Goal: Complete application form

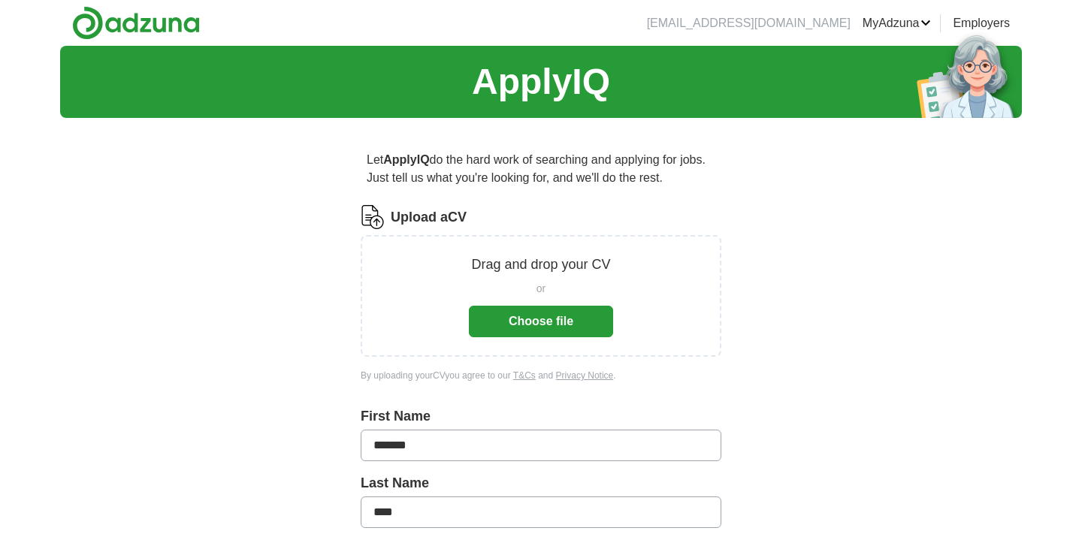
click at [517, 316] on button "Choose file" at bounding box center [541, 322] width 144 height 32
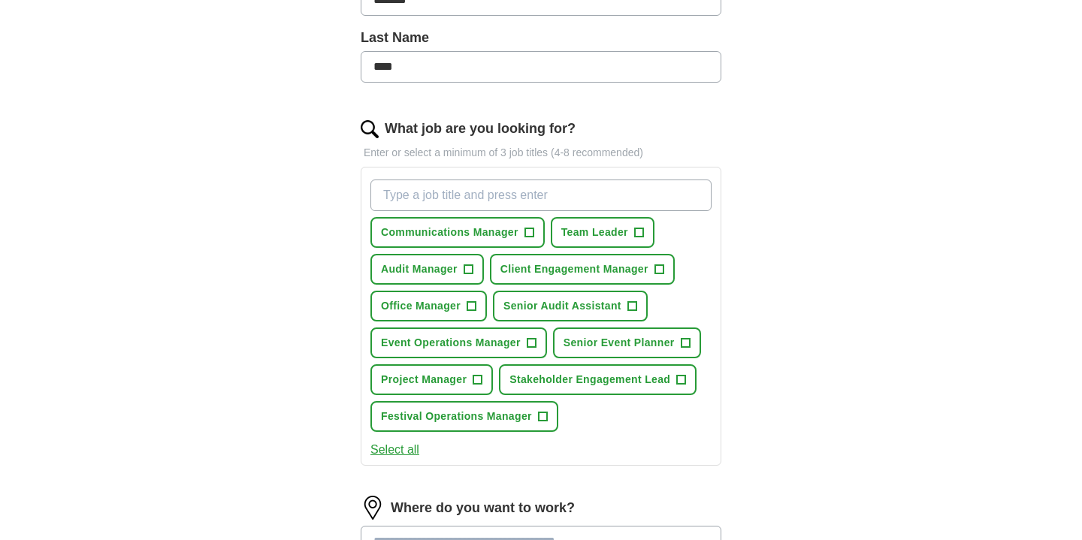
scroll to position [390, 0]
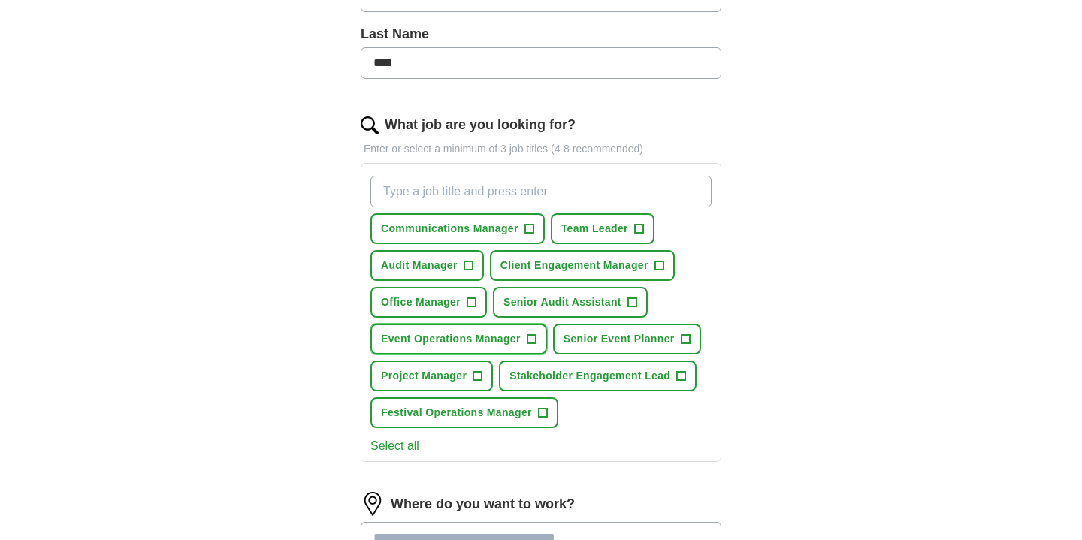
click at [531, 340] on span "+" at bounding box center [531, 340] width 9 height 12
click at [642, 334] on span "Senior Event Planner" at bounding box center [618, 339] width 111 height 16
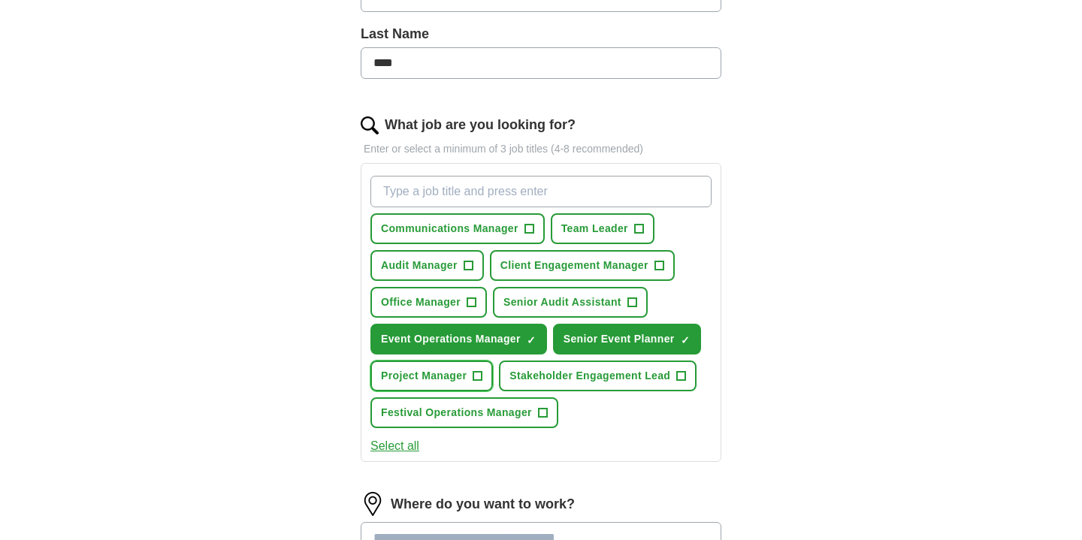
click at [448, 385] on button "Project Manager +" at bounding box center [431, 376] width 122 height 31
click at [473, 411] on span "Festival Operations Manager" at bounding box center [456, 413] width 151 height 16
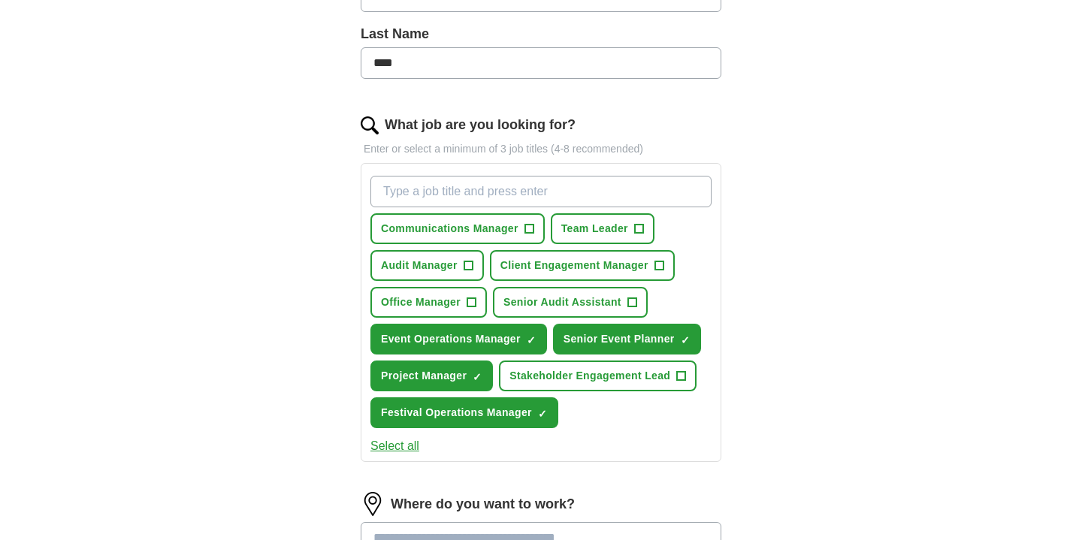
click at [398, 446] on button "Select all" at bounding box center [394, 446] width 49 height 18
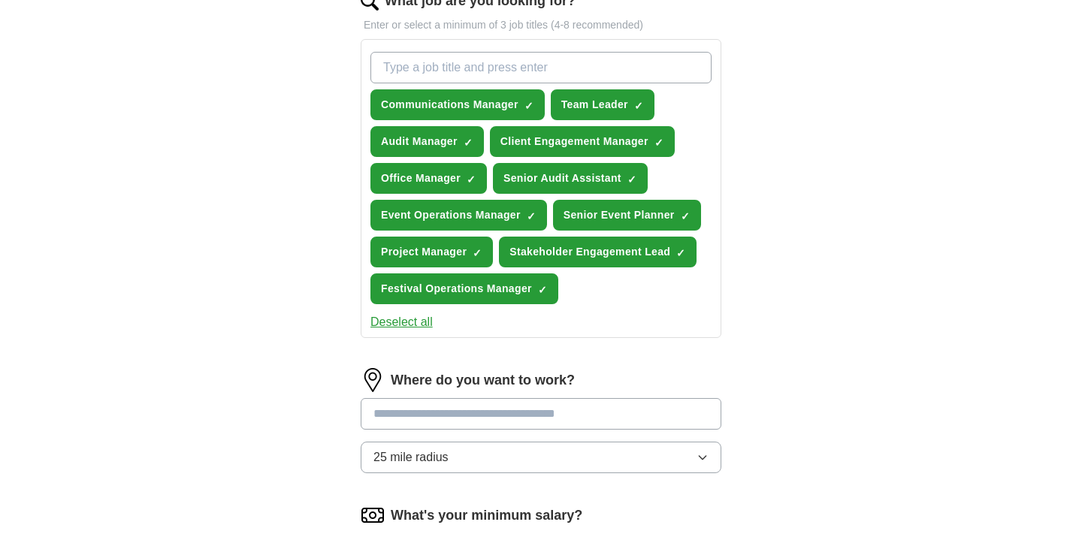
scroll to position [564, 0]
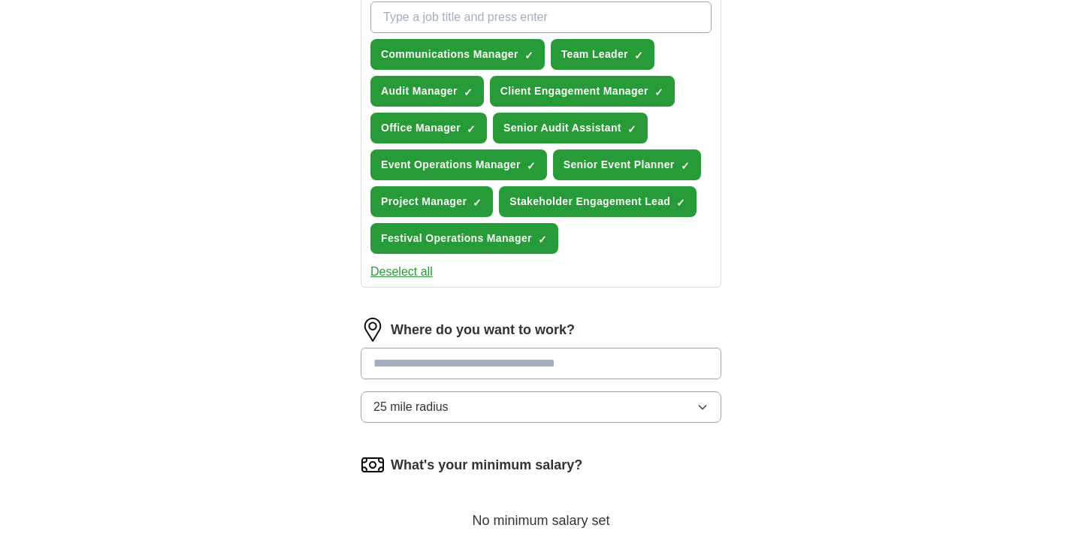
click at [453, 371] on input at bounding box center [541, 364] width 361 height 32
type input "******"
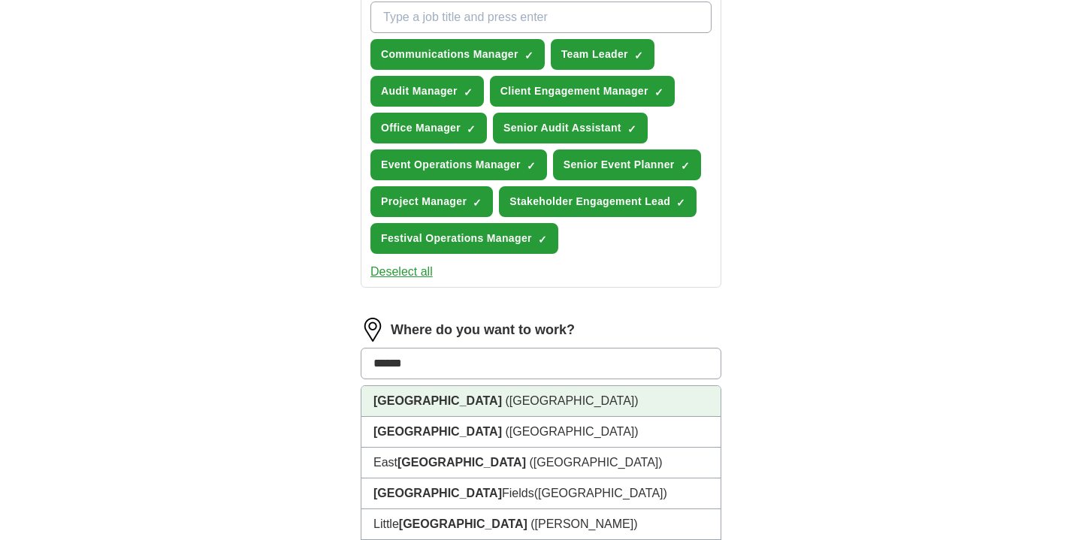
click at [469, 406] on li "[GEOGRAPHIC_DATA] ([GEOGRAPHIC_DATA])" at bounding box center [540, 401] width 359 height 31
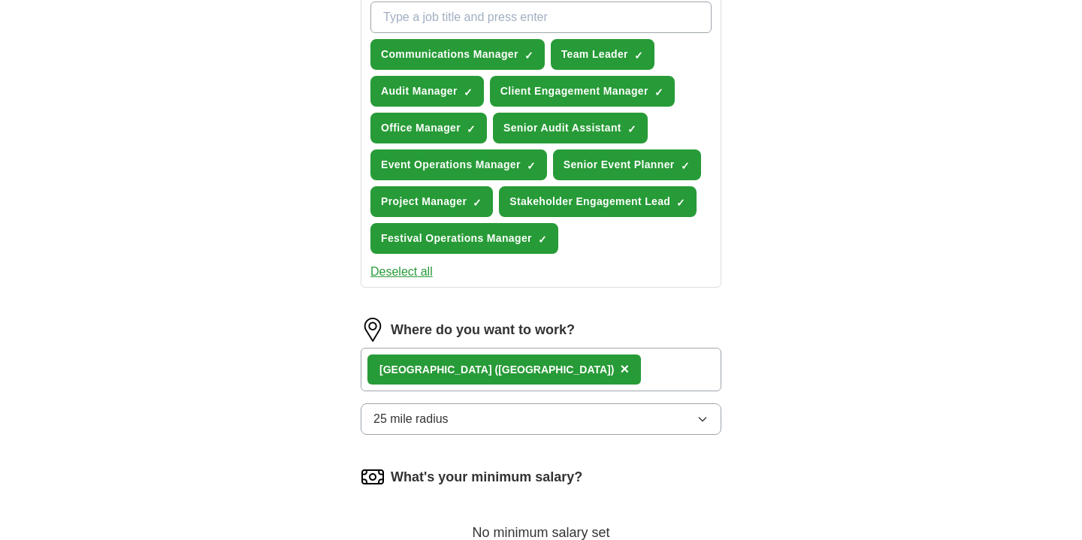
click at [458, 421] on button "25 mile radius" at bounding box center [541, 419] width 361 height 32
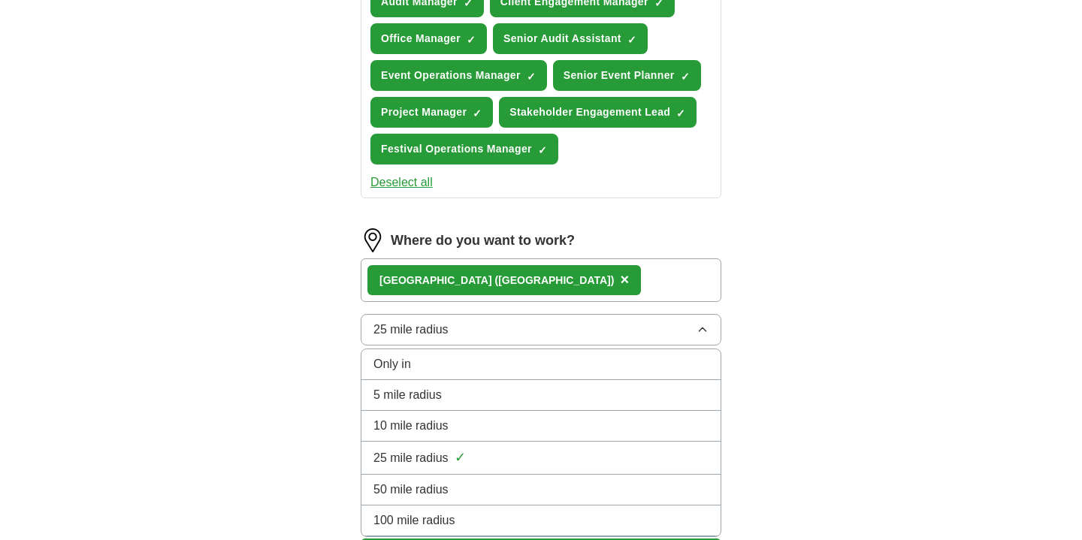
click at [453, 395] on div "5 mile radius" at bounding box center [540, 395] width 335 height 18
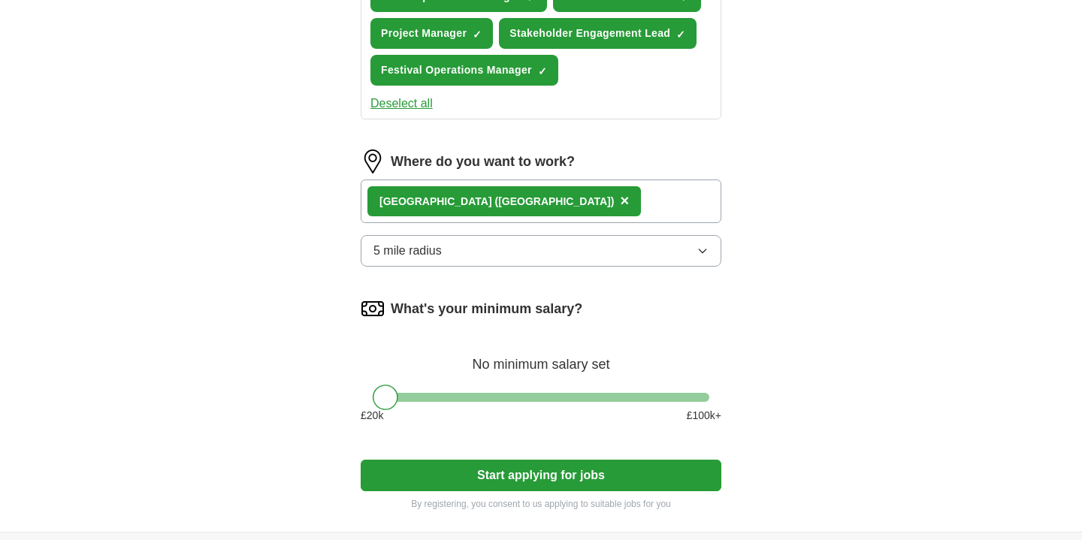
scroll to position [781, 0]
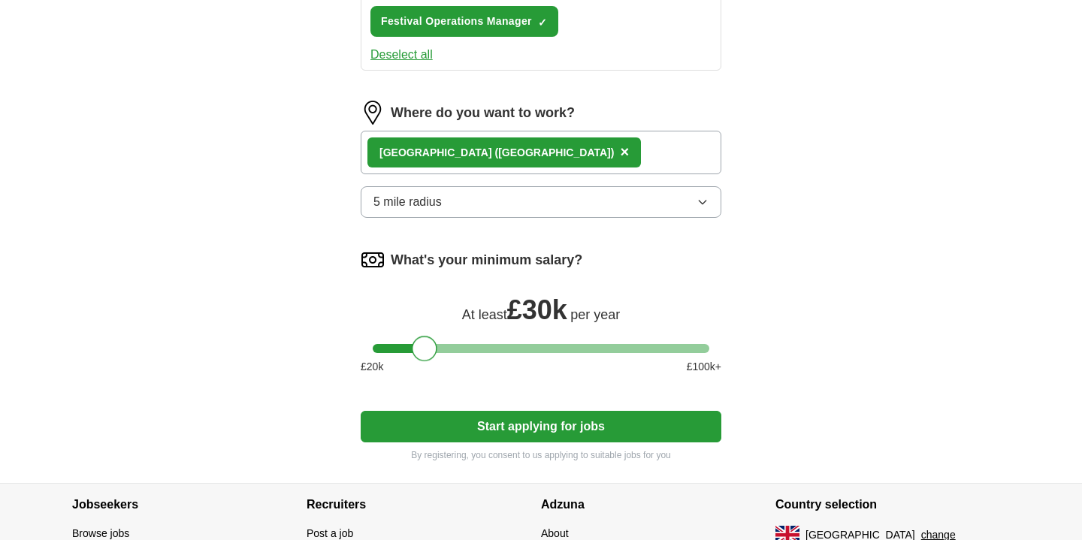
drag, startPoint x: 389, startPoint y: 353, endPoint x: 427, endPoint y: 357, distance: 38.5
click at [427, 357] on div at bounding box center [425, 349] width 26 height 26
click at [533, 433] on button "Start applying for jobs" at bounding box center [541, 427] width 361 height 32
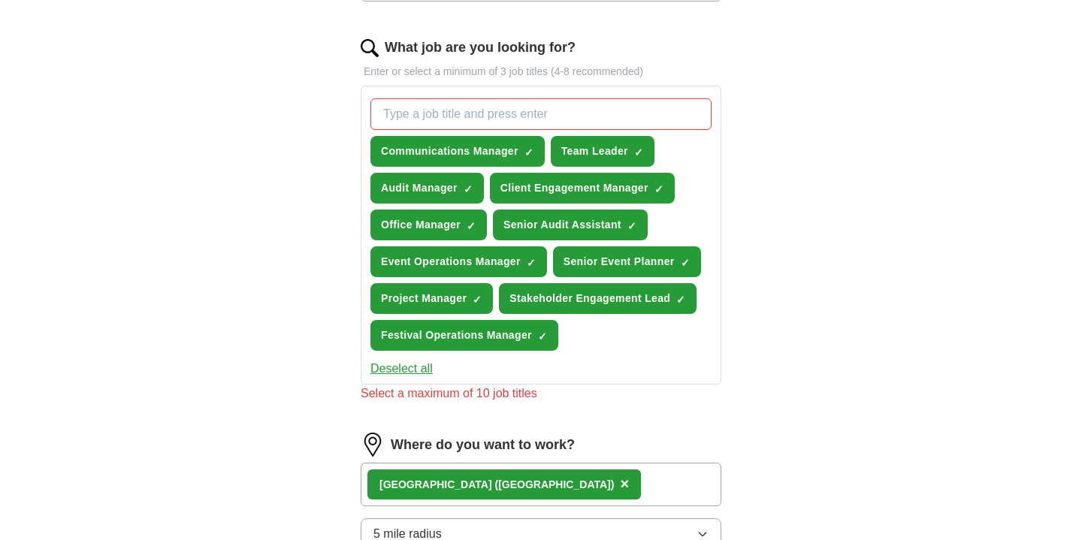
scroll to position [467, 0]
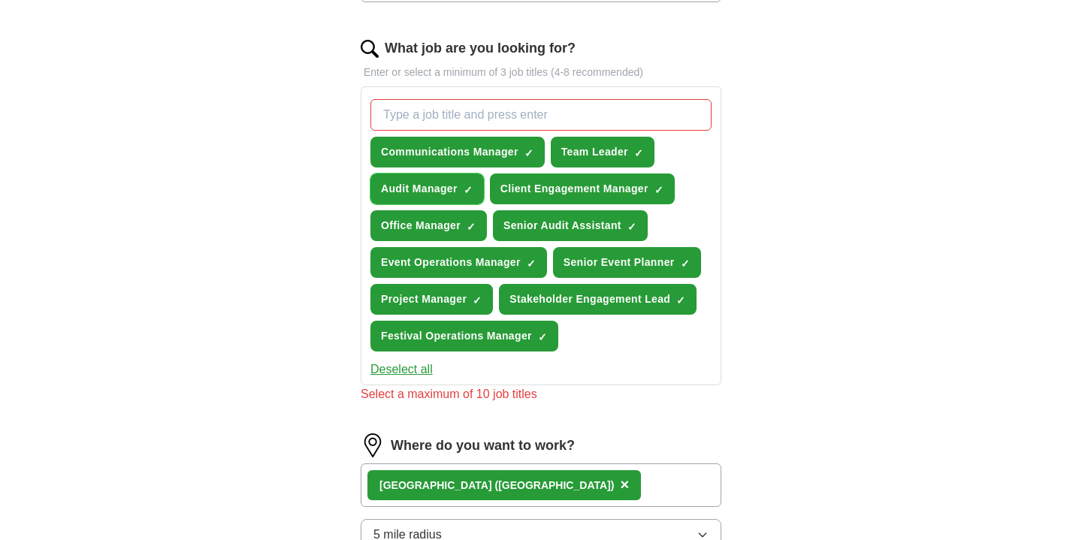
click at [0, 0] on span "×" at bounding box center [0, 0] width 0 height 0
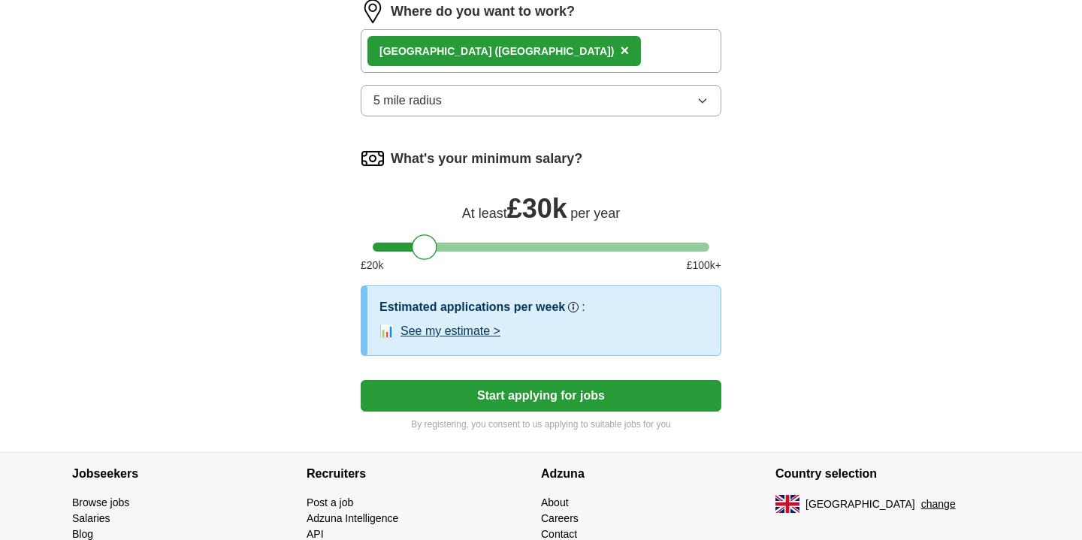
scroll to position [890, 0]
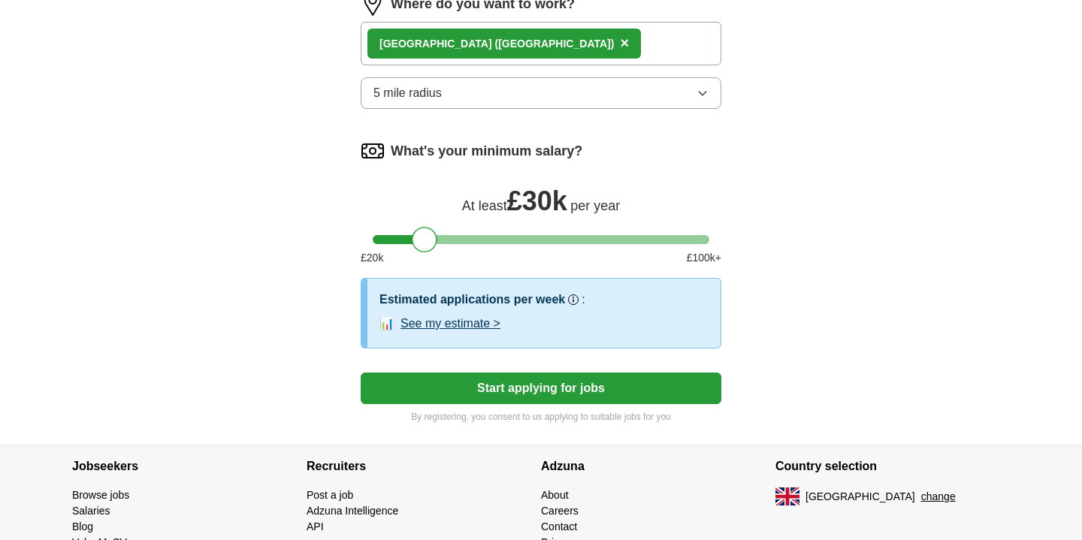
click at [545, 385] on button "Start applying for jobs" at bounding box center [541, 389] width 361 height 32
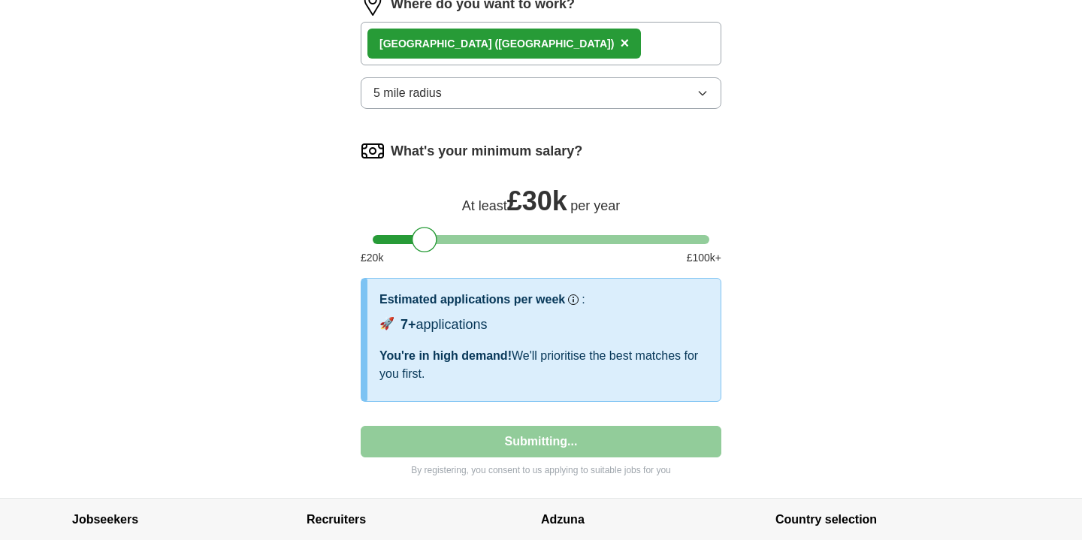
select select "**"
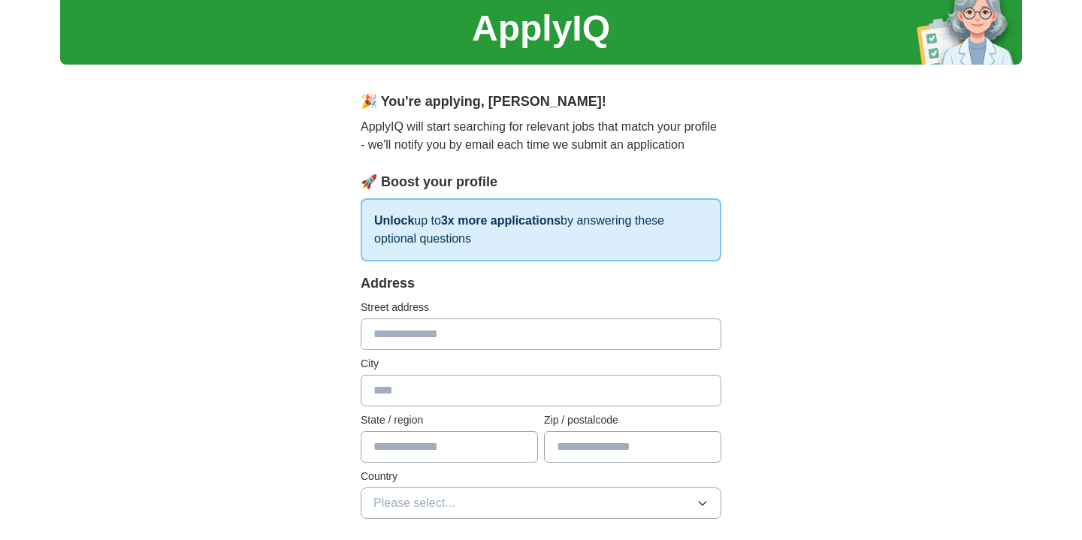
scroll to position [57, 0]
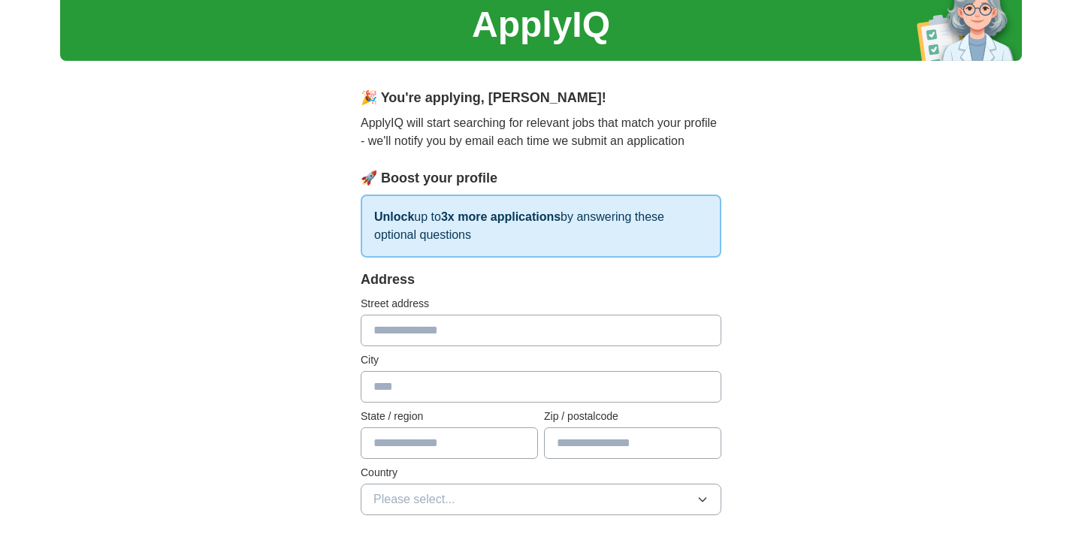
click at [678, 331] on input "text" at bounding box center [541, 331] width 361 height 32
type input "**********"
type input "******"
type input "*******"
type input "********"
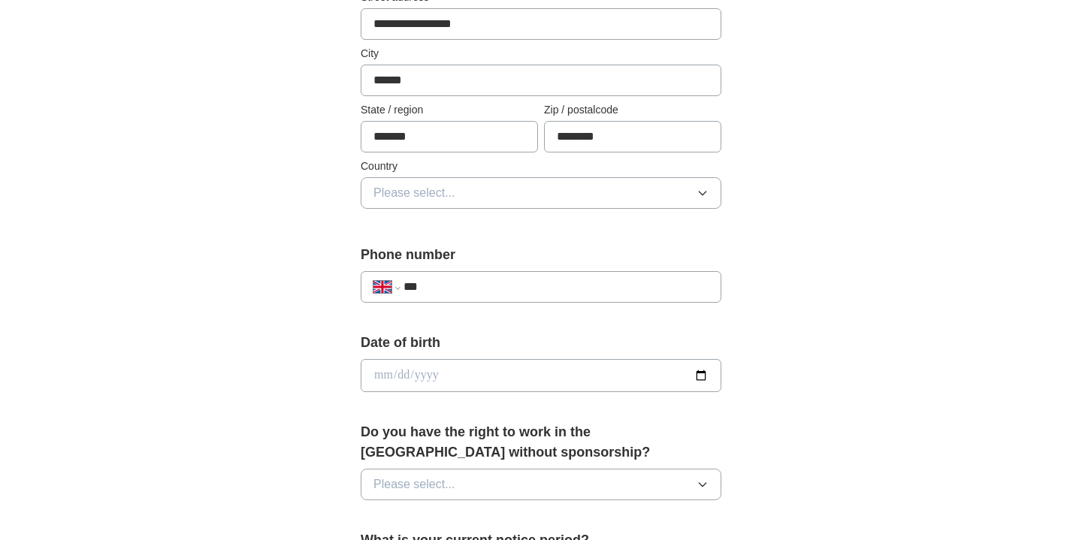
scroll to position [373, 0]
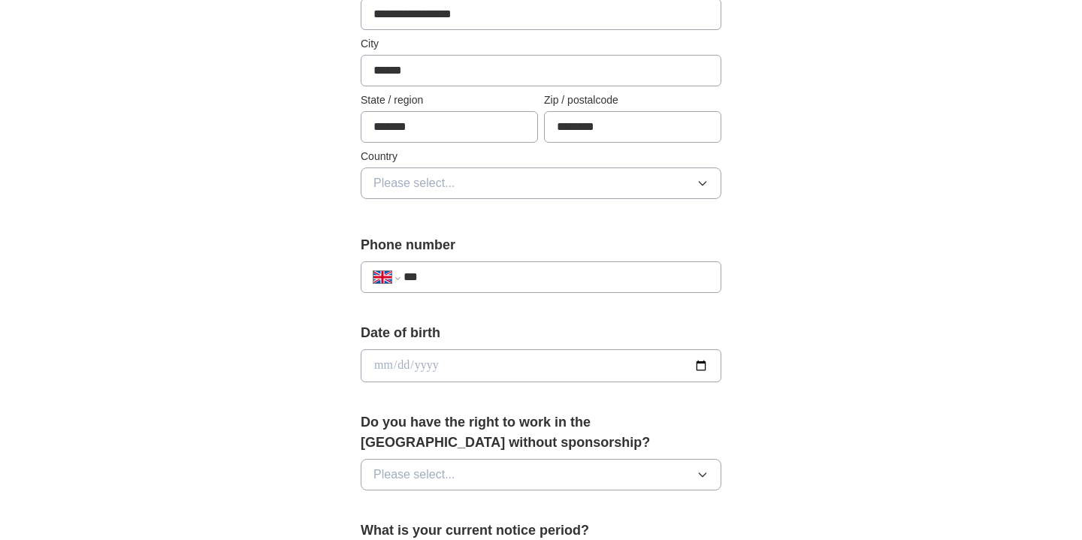
click at [592, 188] on button "Please select..." at bounding box center [541, 184] width 361 height 32
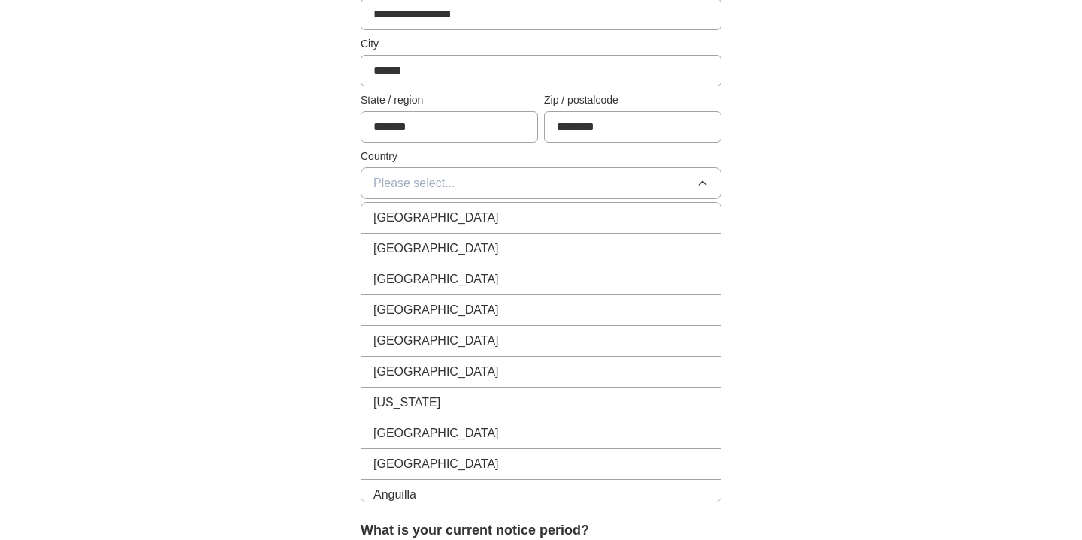
click at [569, 209] on div "[GEOGRAPHIC_DATA]" at bounding box center [540, 218] width 335 height 18
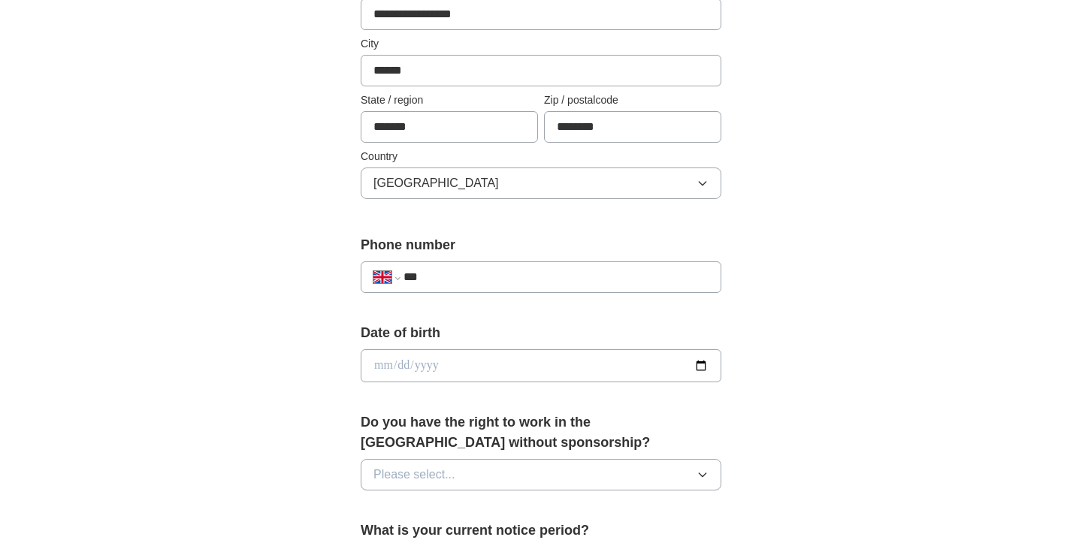
click at [508, 279] on input "***" at bounding box center [555, 277] width 305 height 18
type input "**********"
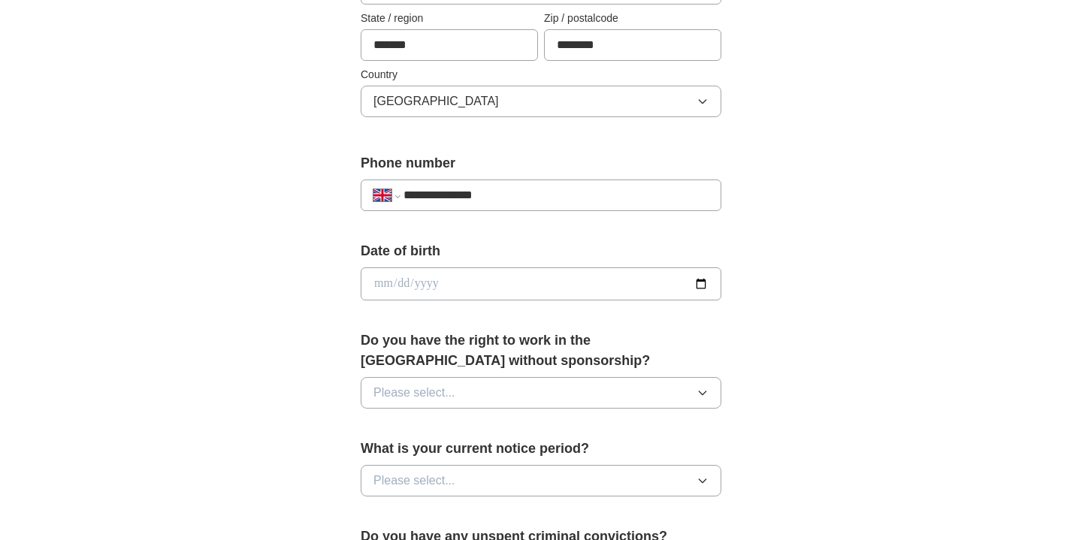
click at [506, 293] on input "date" at bounding box center [541, 283] width 361 height 33
click at [405, 282] on input "date" at bounding box center [541, 283] width 361 height 33
click at [418, 285] on input "date" at bounding box center [541, 283] width 361 height 33
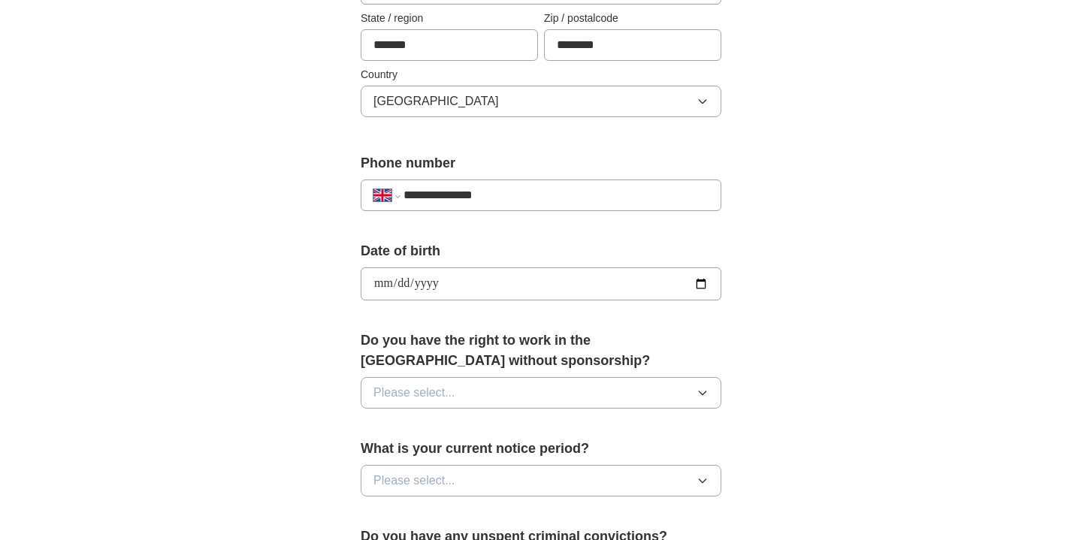
type input "**********"
click at [436, 396] on span "Please select..." at bounding box center [414, 393] width 82 height 18
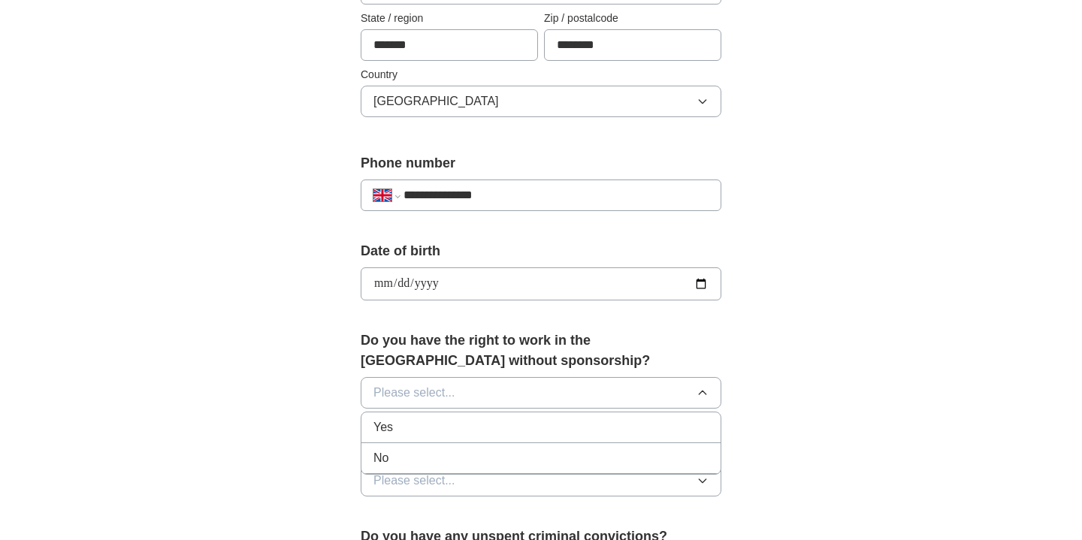
click at [427, 429] on div "Yes" at bounding box center [540, 427] width 335 height 18
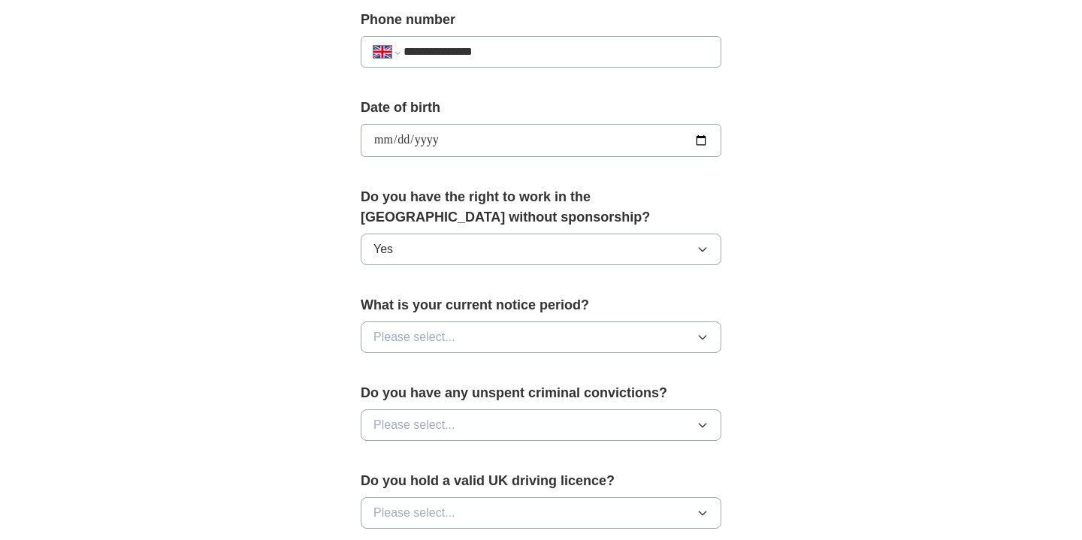
scroll to position [599, 0]
click at [476, 328] on button "Please select..." at bounding box center [541, 337] width 361 height 32
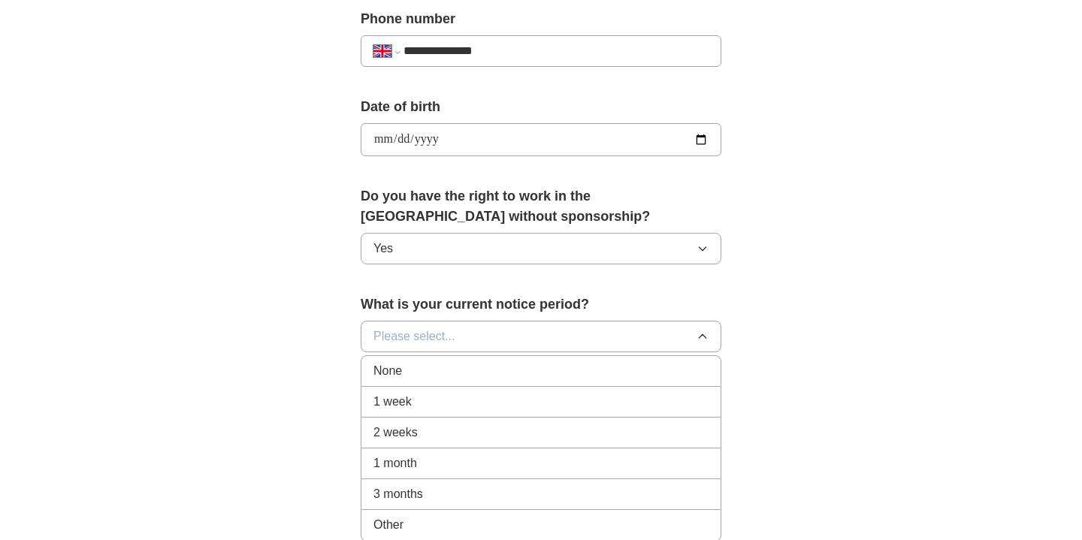
click at [421, 499] on span "3 months" at bounding box center [398, 494] width 50 height 18
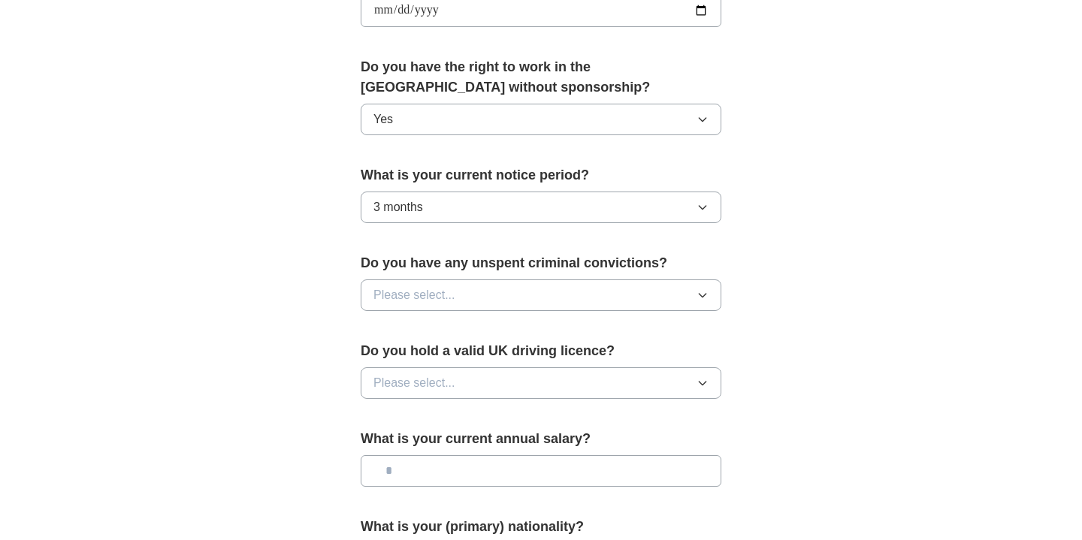
scroll to position [745, 0]
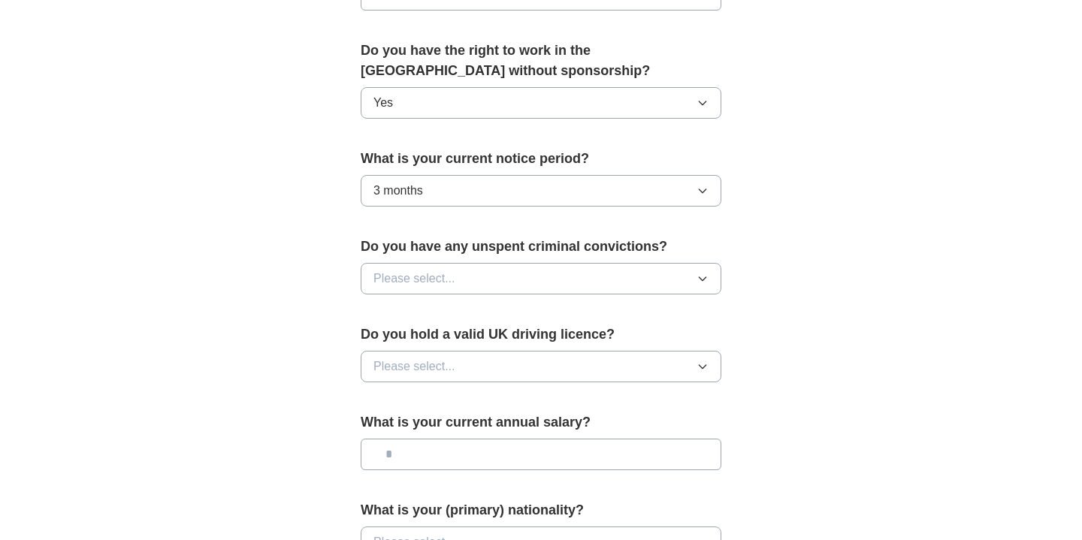
click at [517, 290] on button "Please select..." at bounding box center [541, 279] width 361 height 32
click at [485, 347] on div "No" at bounding box center [540, 344] width 335 height 18
click at [477, 367] on button "Please select..." at bounding box center [541, 367] width 361 height 32
click at [462, 403] on div "Yes" at bounding box center [540, 401] width 335 height 18
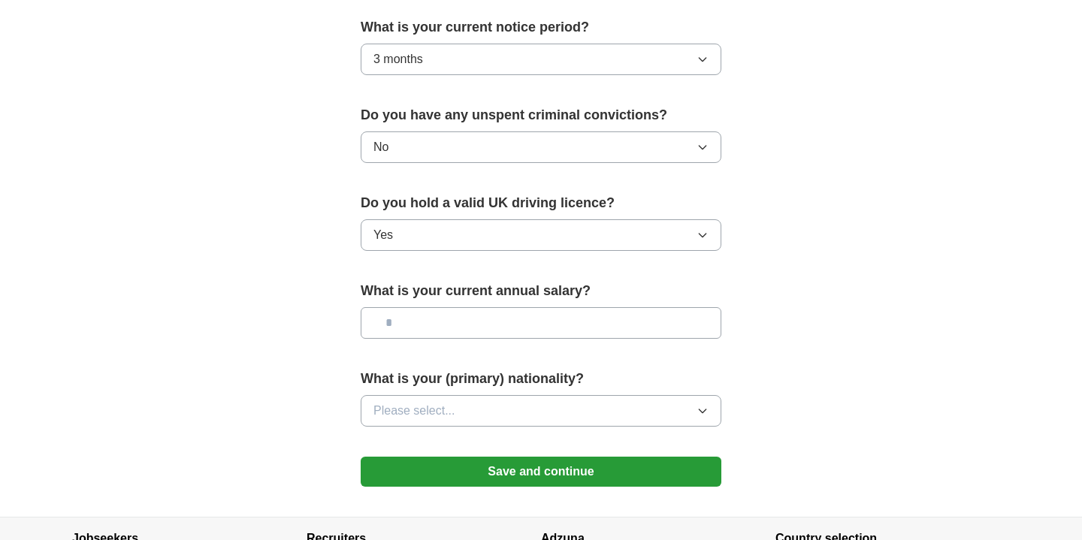
click at [502, 330] on input "text" at bounding box center [541, 323] width 361 height 32
type input "*******"
click at [498, 413] on button "Please select..." at bounding box center [541, 411] width 361 height 32
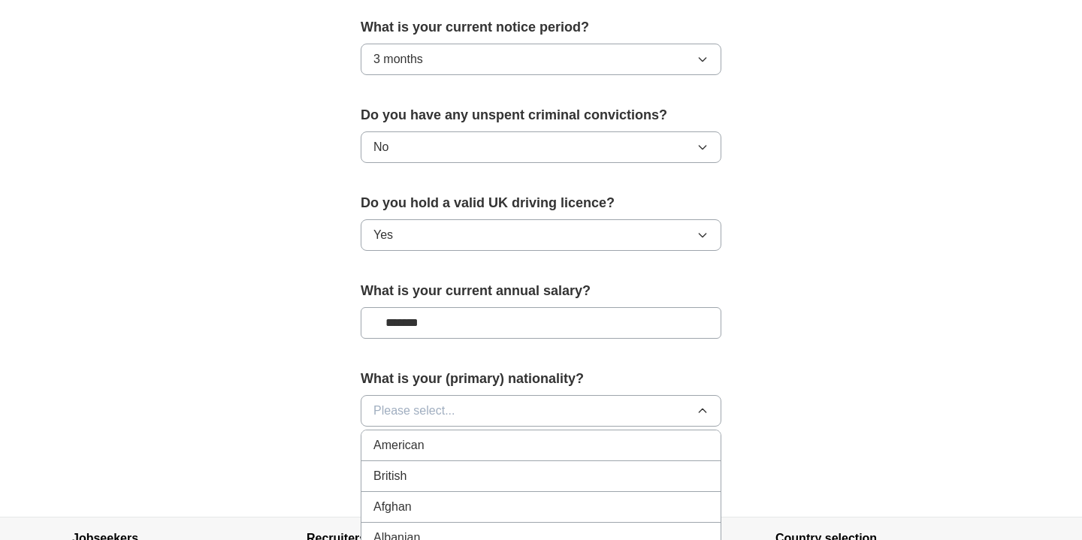
click at [465, 470] on div "British" at bounding box center [540, 476] width 335 height 18
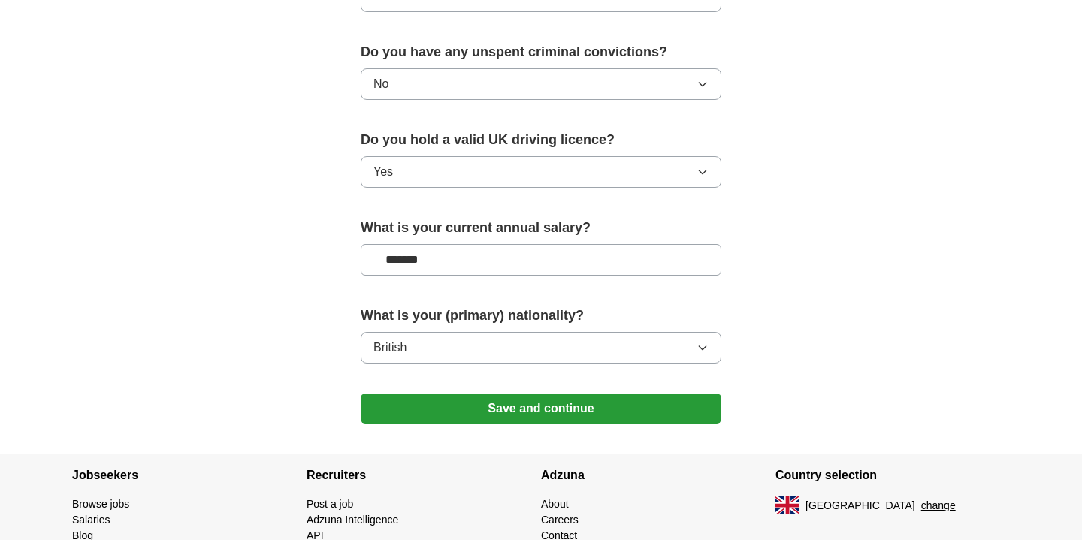
scroll to position [966, 0]
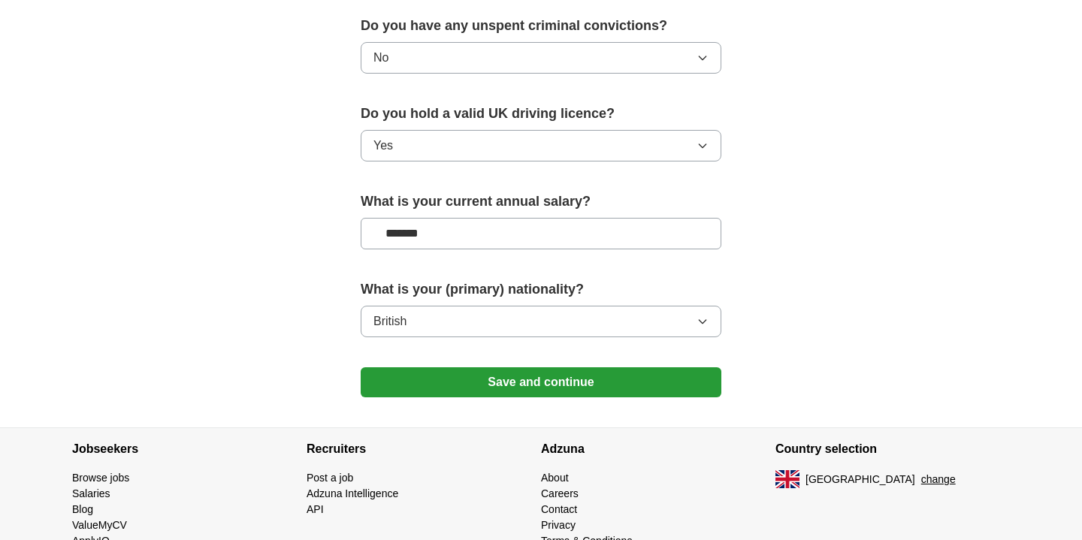
click at [527, 383] on button "Save and continue" at bounding box center [541, 382] width 361 height 30
